Goal: Transaction & Acquisition: Obtain resource

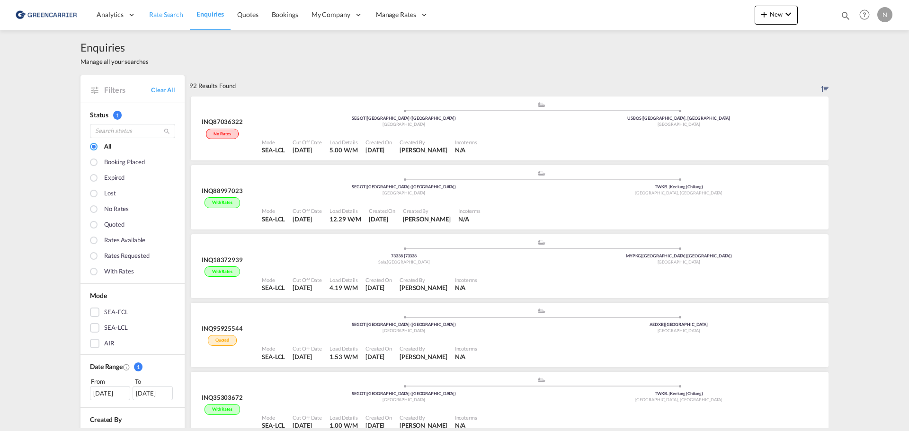
click at [157, 10] on span "Rate Search" at bounding box center [166, 14] width 34 height 8
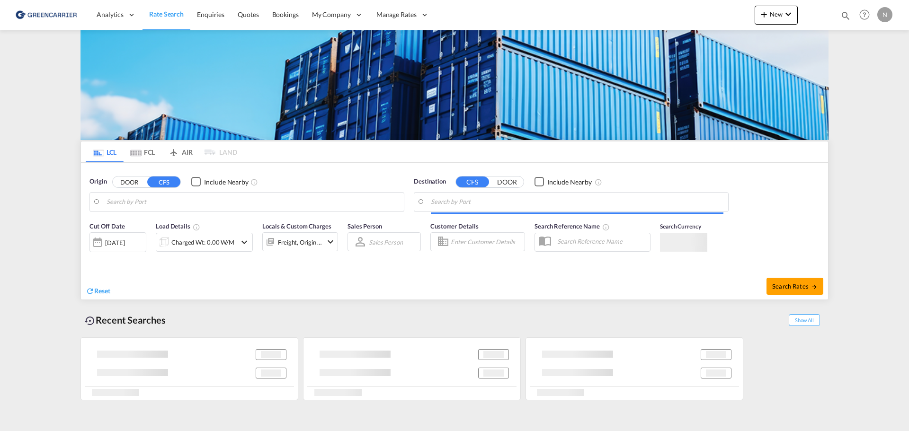
type input "[GEOGRAPHIC_DATA] ([GEOGRAPHIC_DATA]), [GEOGRAPHIC_DATA]"
type input "Keelung (Chilung), TWKEL"
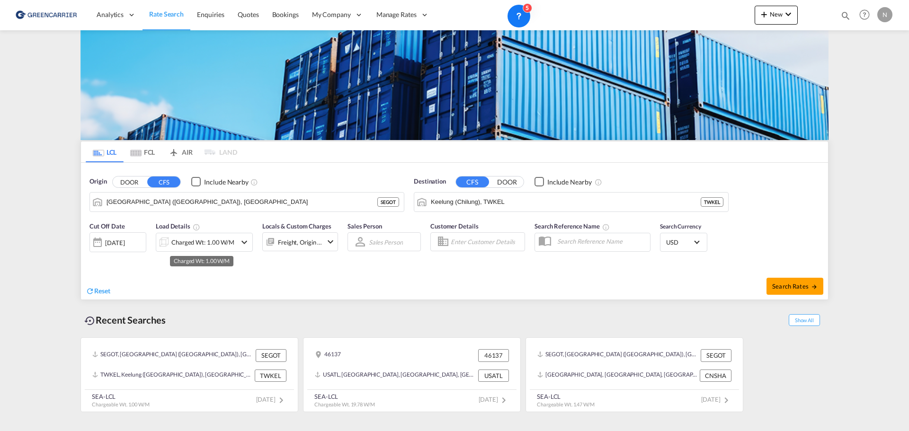
click at [212, 244] on div "Charged Wt: 1.00 W/M" at bounding box center [202, 242] width 63 height 13
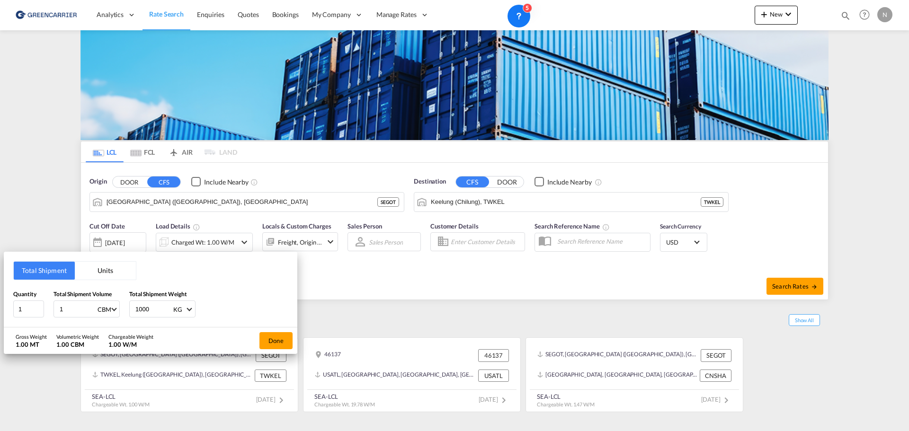
click at [95, 264] on button "Units" at bounding box center [105, 271] width 61 height 18
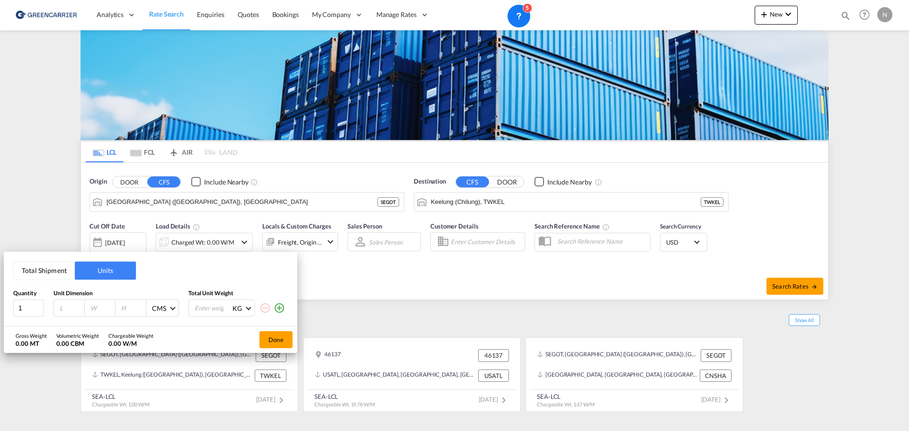
click at [67, 303] on div at bounding box center [69, 308] width 31 height 16
click at [67, 307] on input "number" at bounding box center [72, 308] width 26 height 9
type input "120"
type input "80"
type input "132"
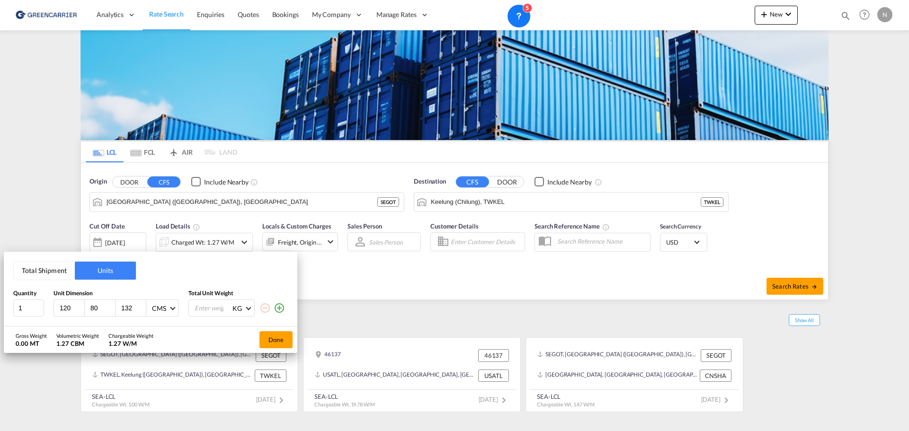
click at [208, 308] on input "number" at bounding box center [213, 308] width 38 height 16
type input "171"
click at [40, 306] on input "2" at bounding box center [28, 308] width 31 height 17
click at [40, 306] on input "3" at bounding box center [28, 308] width 31 height 17
click at [40, 306] on input "4" at bounding box center [28, 308] width 31 height 17
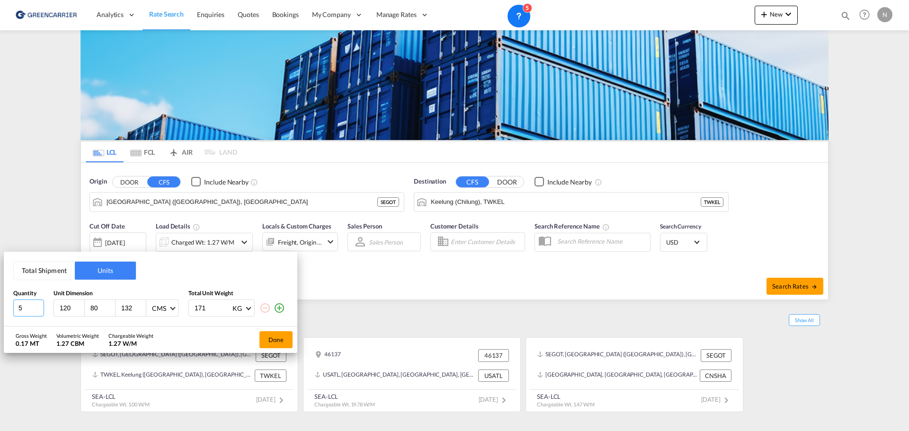
click at [40, 306] on input "5" at bounding box center [28, 308] width 31 height 17
click at [40, 306] on input "6" at bounding box center [28, 308] width 31 height 17
click at [40, 306] on input "7" at bounding box center [28, 308] width 31 height 17
type input "8"
click at [40, 306] on input "8" at bounding box center [28, 308] width 31 height 17
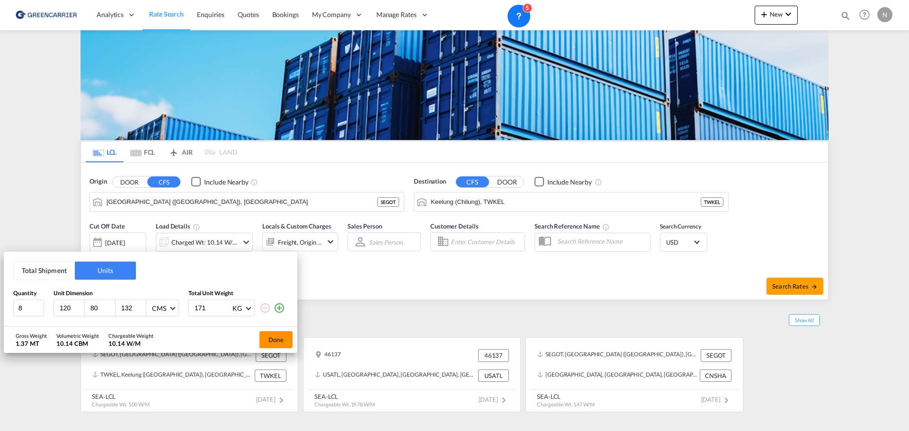
click at [267, 340] on button "Done" at bounding box center [275, 339] width 33 height 17
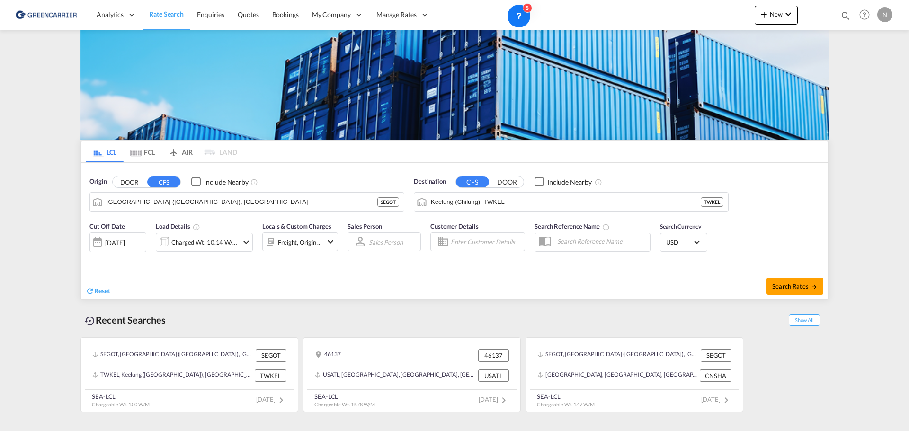
click at [499, 242] on input "Enter Customer Details" at bounding box center [486, 242] width 71 height 14
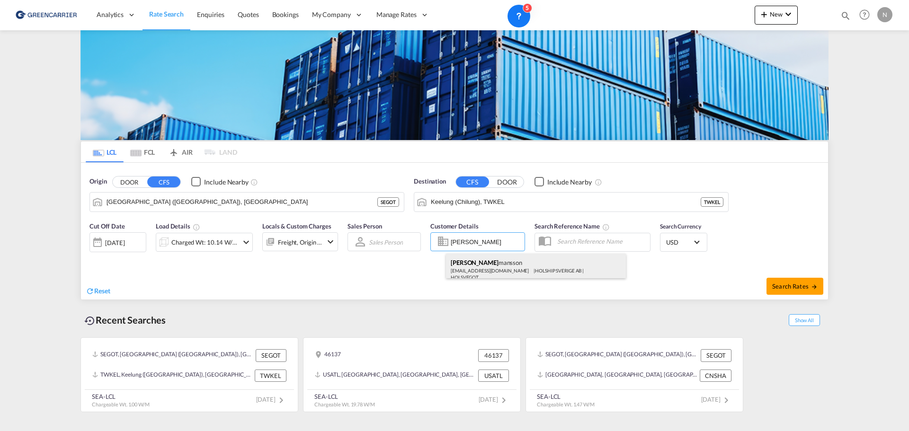
click at [494, 266] on div "[PERSON_NAME] Her mansson [EMAIL_ADDRESS][DOMAIN_NAME] | HOLSHIP SVERIGE AB | H…" at bounding box center [536, 269] width 180 height 31
type input "HOLSHIP SVERIGE AB, [PERSON_NAME], [EMAIL_ADDRESS][DOMAIN_NAME]"
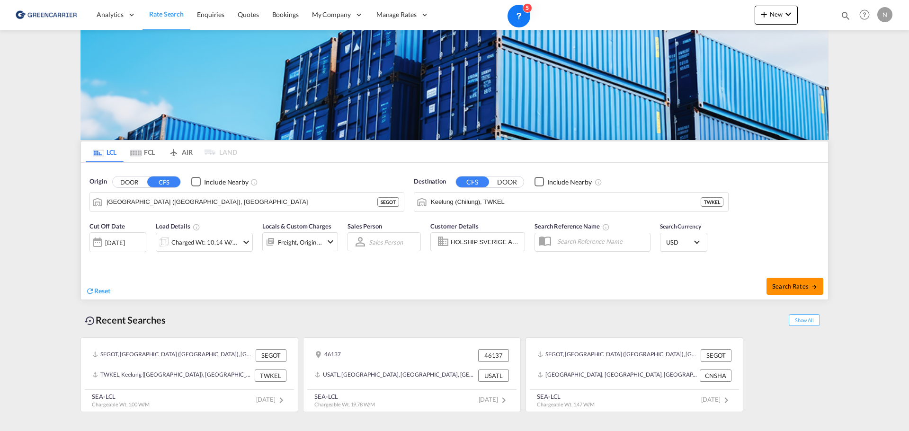
click at [811, 284] on md-icon "icon-arrow-right" at bounding box center [814, 287] width 7 height 7
type input "SEGOT to TWKEL / [DATE]"
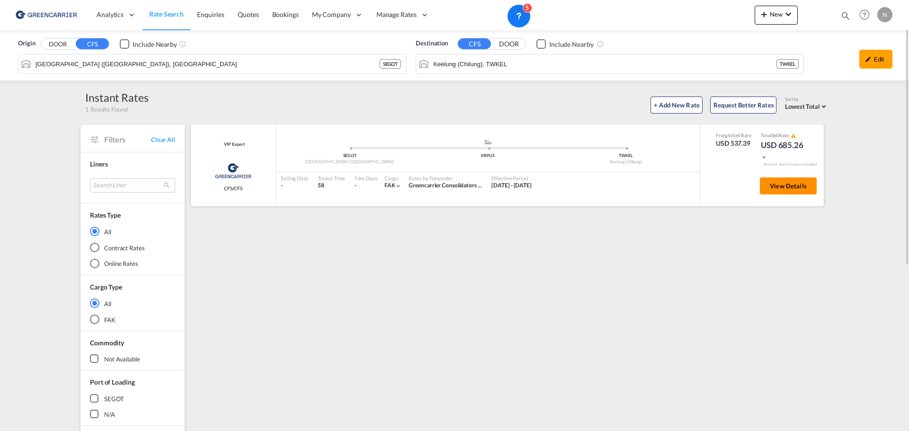
click at [791, 183] on span "View Details" at bounding box center [788, 186] width 37 height 8
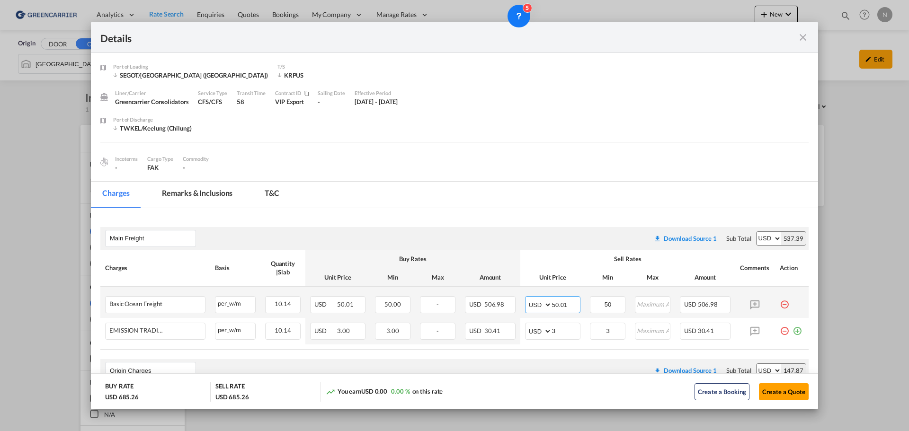
drag, startPoint x: 565, startPoint y: 306, endPoint x: 540, endPoint y: 307, distance: 25.1
click at [540, 307] on md-input-container "AED AFN ALL AMD ANG AOA ARS AUD AWG AZN BAM BBD BDT BGN BHD BIF BMD BND [PERSON…" at bounding box center [552, 304] width 55 height 17
type input "46"
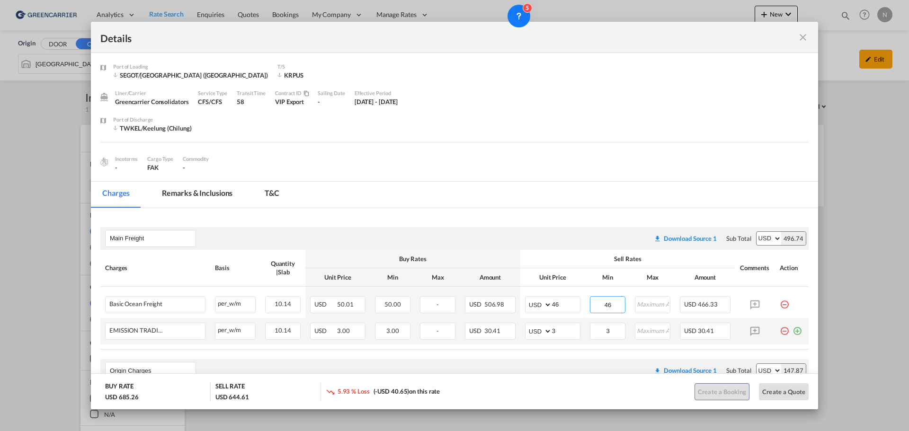
type input "46"
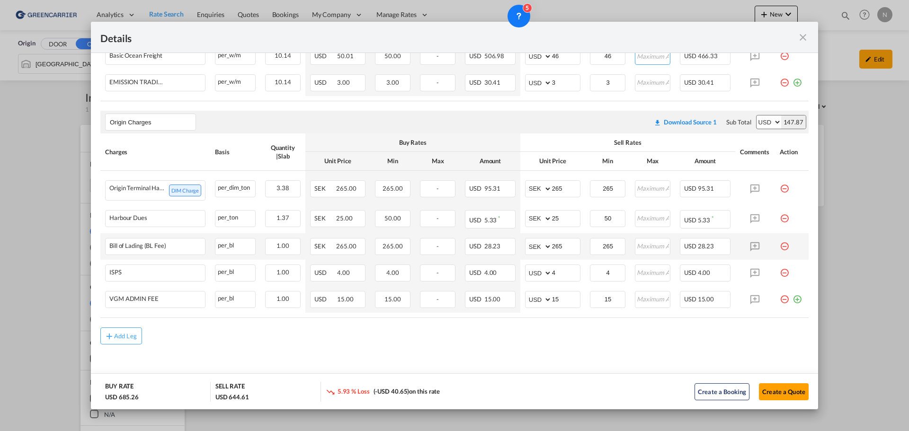
scroll to position [255, 0]
click at [777, 389] on button "Create a Quote" at bounding box center [784, 391] width 50 height 17
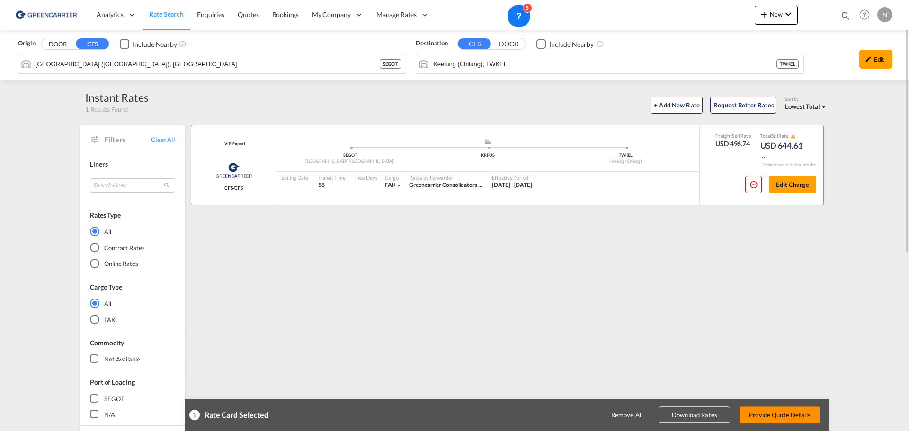
click at [766, 417] on button "Provide Quote Details" at bounding box center [779, 415] width 80 height 17
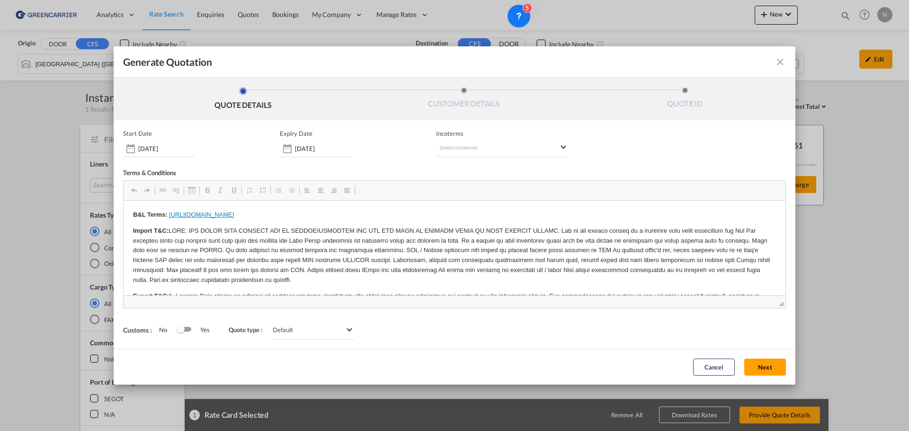
scroll to position [0, 0]
click at [519, 148] on md-select "Select Incoterms FOB - import Free on Board CIF - import Cost,Insurance and Fre…" at bounding box center [502, 148] width 133 height 17
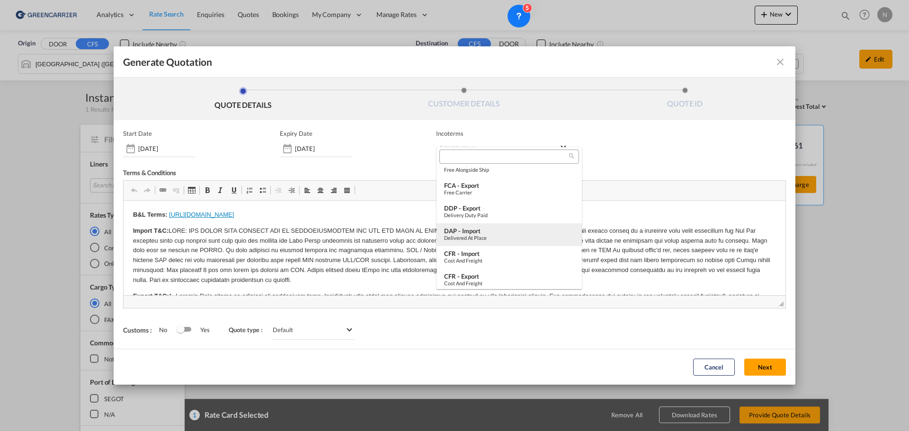
scroll to position [354, 0]
click at [464, 274] on div "CFR - export" at bounding box center [509, 274] width 130 height 8
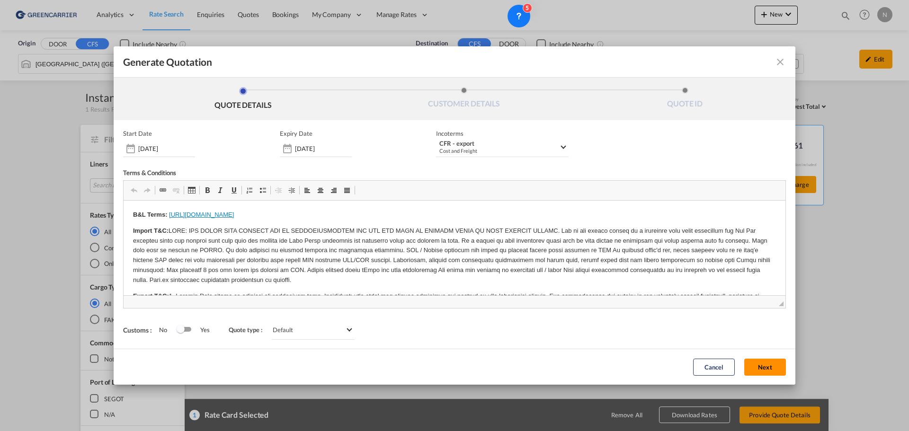
click at [763, 365] on button "Next" at bounding box center [765, 367] width 42 height 17
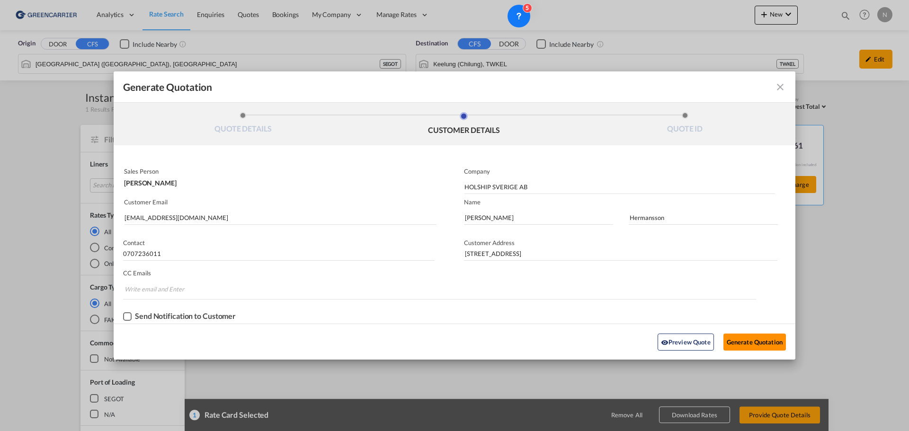
click at [771, 340] on button "Generate Quotation" at bounding box center [754, 342] width 62 height 17
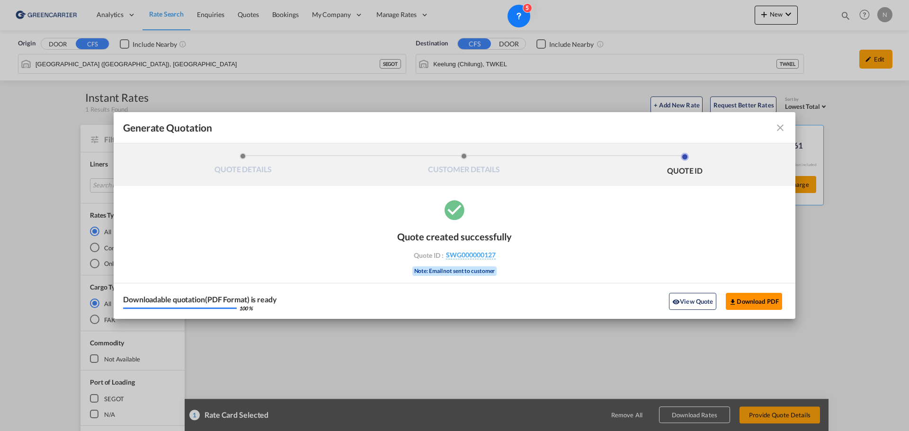
click at [752, 302] on button "Download PDF" at bounding box center [754, 301] width 56 height 17
click at [775, 133] on md-icon "icon-close fg-AAA8AD cursor m-0" at bounding box center [779, 127] width 11 height 11
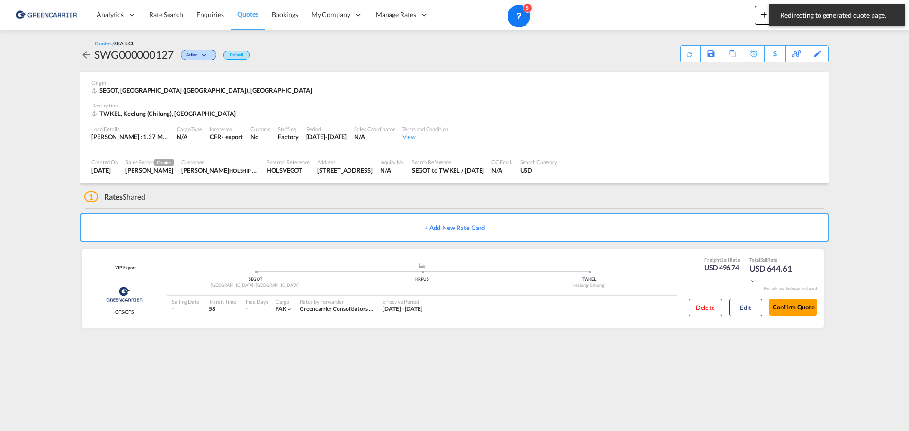
click at [86, 53] on md-icon "icon-arrow-left" at bounding box center [85, 54] width 11 height 11
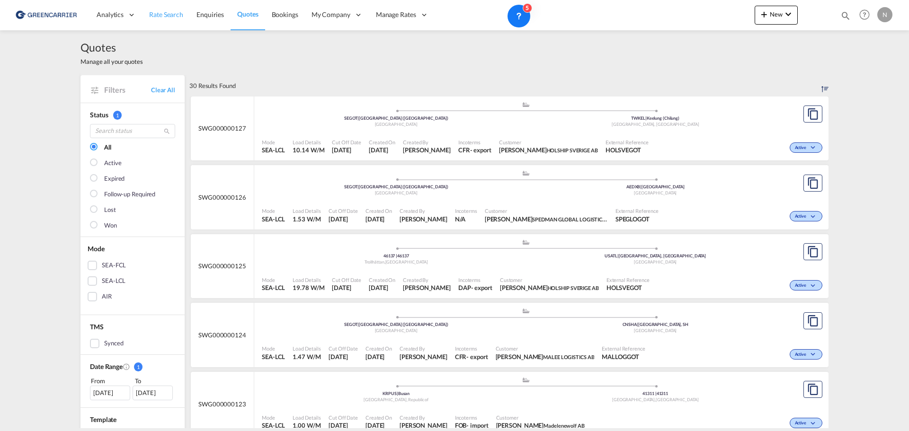
click at [164, 14] on span "Rate Search" at bounding box center [166, 14] width 34 height 8
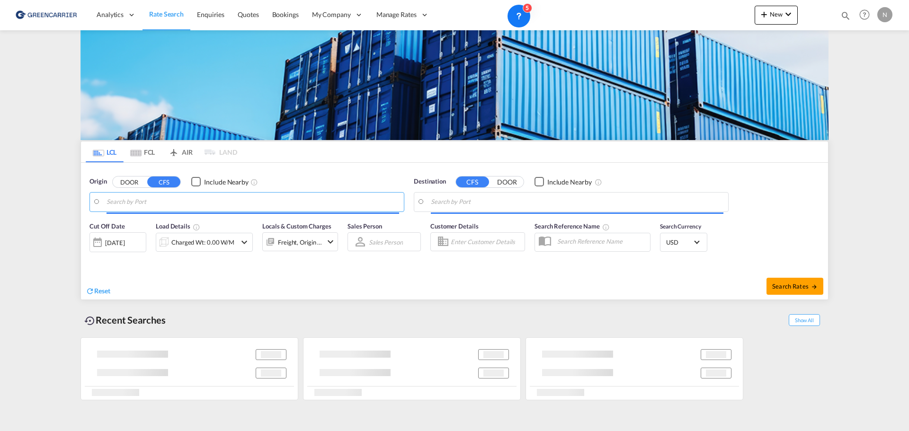
click at [219, 204] on input "Search by Port" at bounding box center [252, 202] width 293 height 14
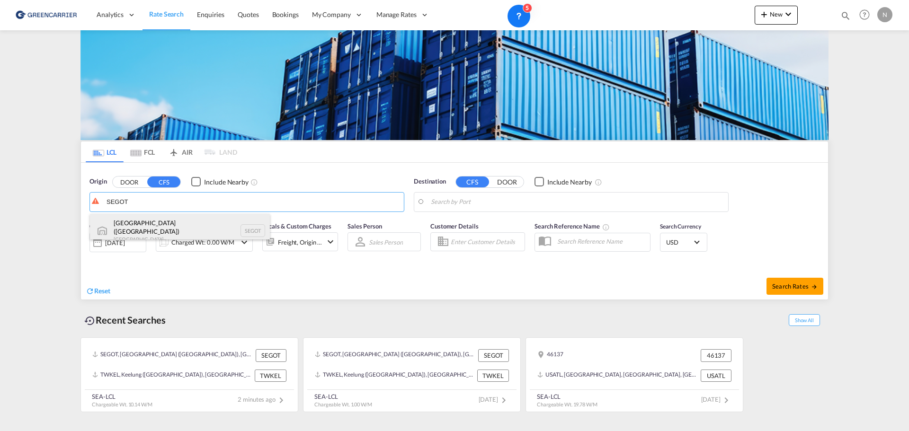
click at [157, 229] on div "[GEOGRAPHIC_DATA] ([GEOGRAPHIC_DATA]) [GEOGRAPHIC_DATA] SEGOT" at bounding box center [180, 231] width 180 height 34
type input "[GEOGRAPHIC_DATA] ([GEOGRAPHIC_DATA]), [GEOGRAPHIC_DATA]"
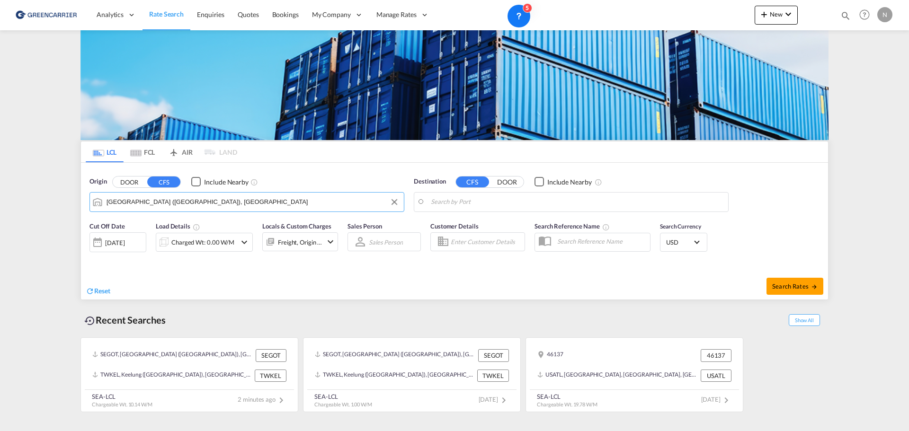
click at [499, 203] on body "Analytics Reports Dashboard Rate Search Enquiries Quotes Bookings" at bounding box center [454, 215] width 909 height 431
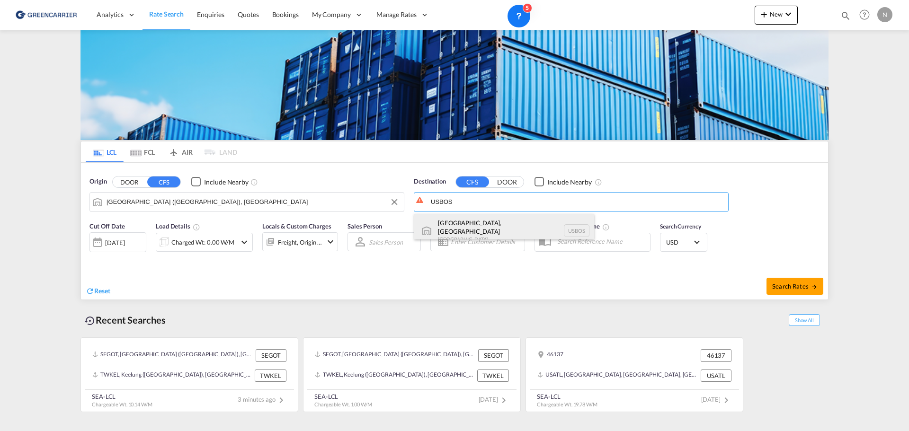
click at [528, 229] on div "[GEOGRAPHIC_DATA], [GEOGRAPHIC_DATA] [GEOGRAPHIC_DATA] USBOS" at bounding box center [504, 231] width 180 height 34
type input "[GEOGRAPHIC_DATA], [GEOGRAPHIC_DATA], USBOS"
click at [460, 243] on input "Enter Customer Details" at bounding box center [486, 242] width 71 height 14
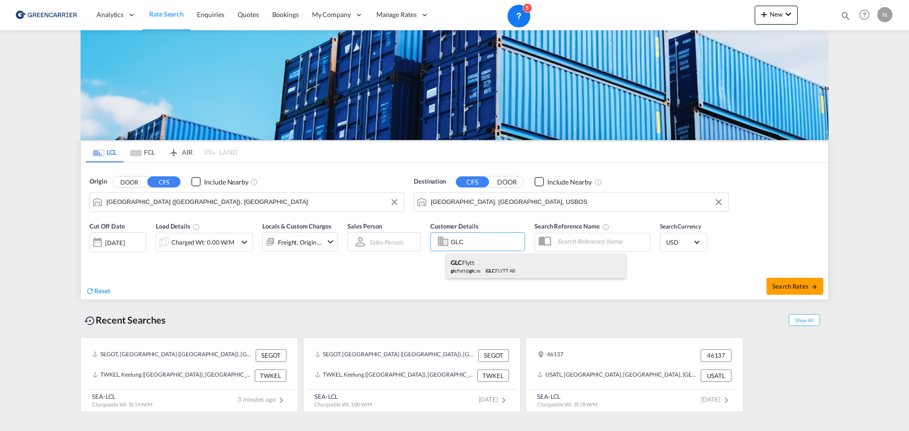
click at [492, 269] on div "GLC Flytt glc flytt@ glc .se | GLC FLYTT AB" at bounding box center [536, 266] width 180 height 25
type input "GLC FLYTT AB, GLC Flytt, [EMAIL_ADDRESS][DOMAIN_NAME]"
click at [208, 246] on div "Charged Wt: 0.00 W/M" at bounding box center [202, 242] width 63 height 13
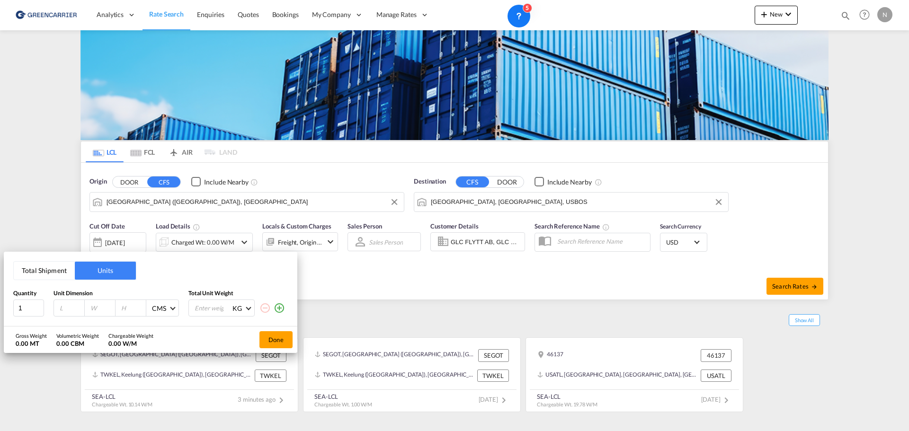
click at [50, 270] on button "Total Shipment" at bounding box center [44, 271] width 61 height 18
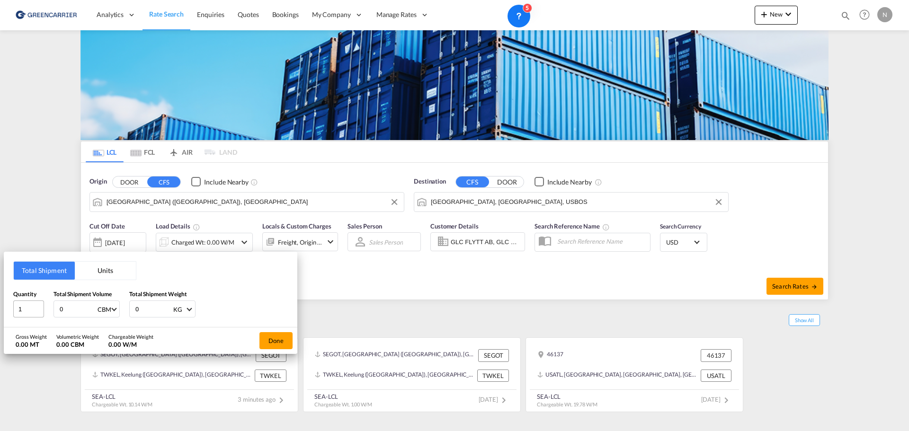
drag, startPoint x: 72, startPoint y: 312, endPoint x: 37, endPoint y: 314, distance: 35.1
click at [37, 314] on div "Quantity 1 Total Shipment Volume 0 CBM CBM CFT Total Shipment Weight 0 KG KG LB" at bounding box center [150, 304] width 275 height 28
type input "5"
type input "1000"
click at [282, 340] on button "Done" at bounding box center [275, 340] width 33 height 17
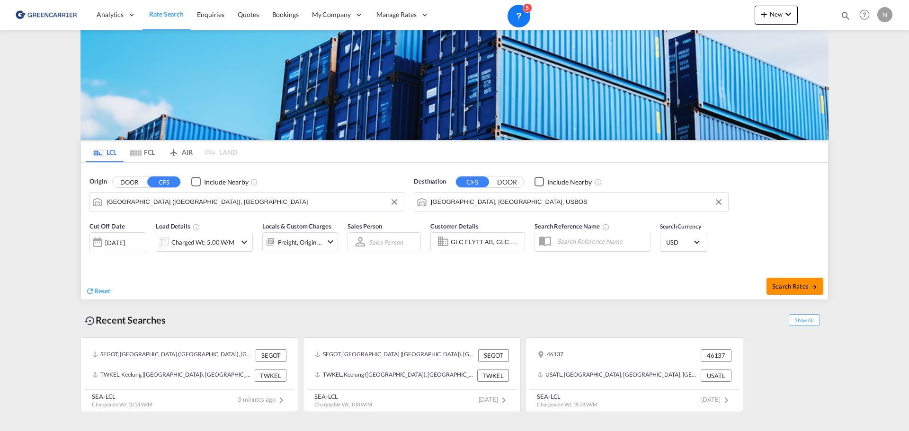
click at [799, 280] on button "Search Rates" at bounding box center [794, 286] width 57 height 17
type input "SEGOT to USBOS / [DATE]"
